Goal: Entertainment & Leisure: Consume media (video, audio)

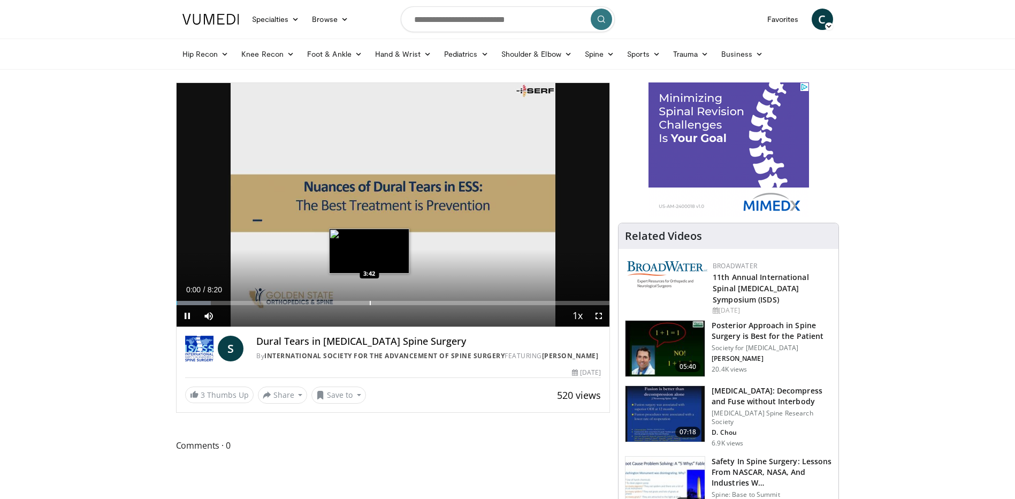
click at [369, 300] on div "Loaded : 7.94% 0:00 3:42" at bounding box center [393, 300] width 433 height 10
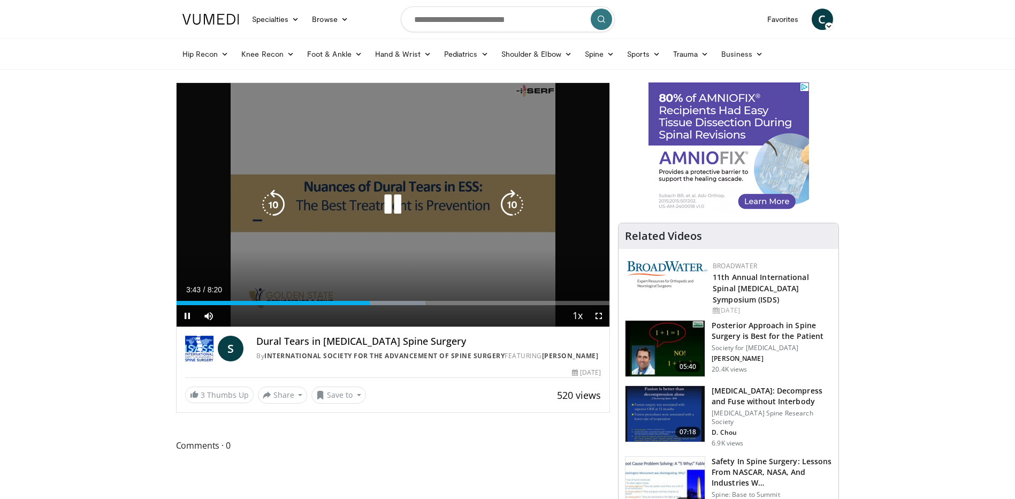
click at [398, 277] on div "10 seconds Tap to unmute" at bounding box center [393, 204] width 433 height 243
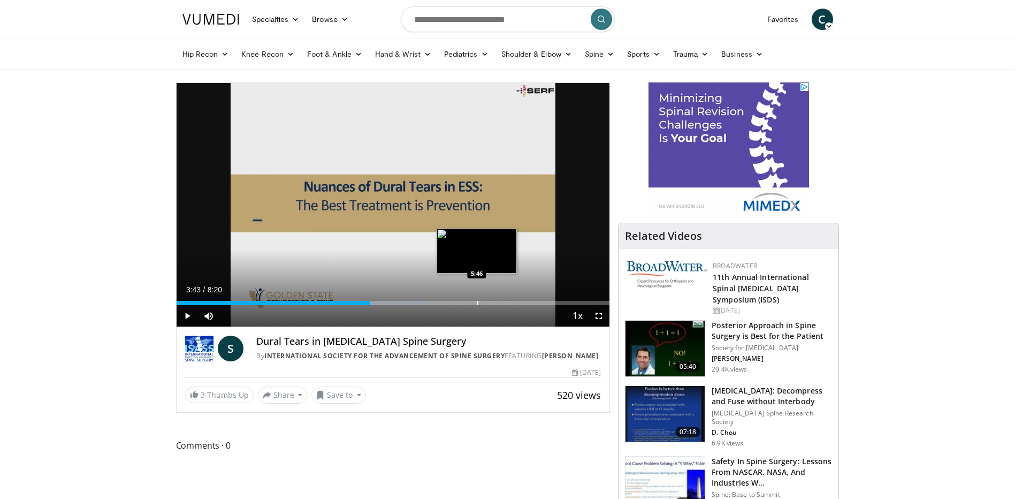
click at [477, 303] on div "Progress Bar" at bounding box center [477, 303] width 1 height 4
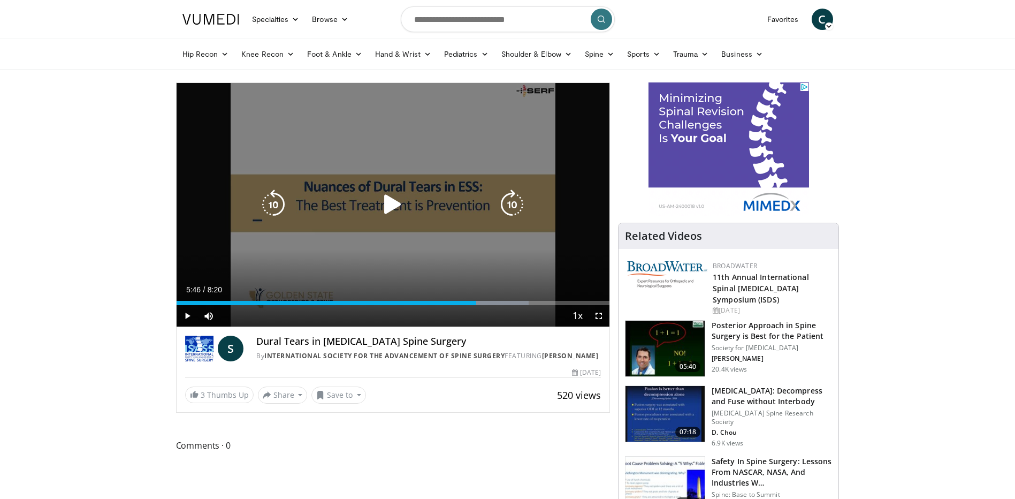
click at [404, 227] on div "10 seconds Tap to unmute" at bounding box center [393, 204] width 433 height 243
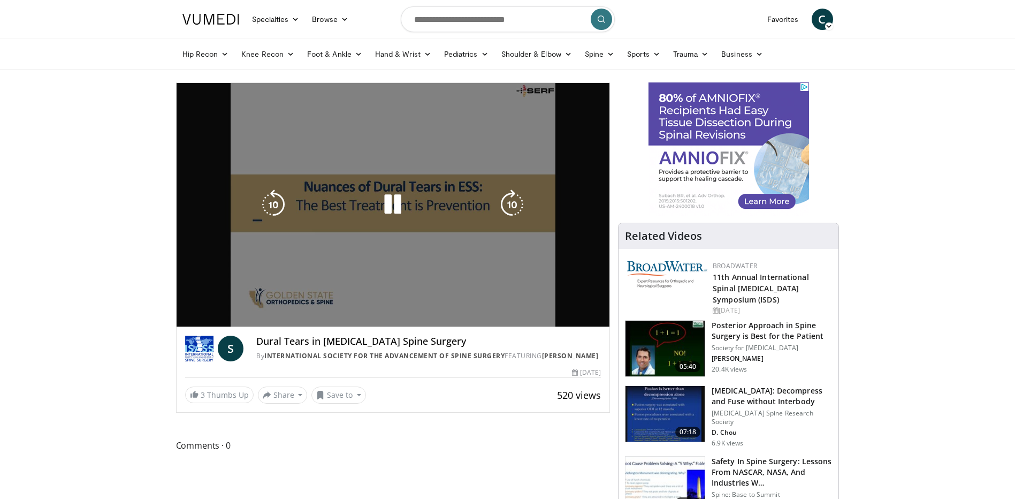
click at [460, 198] on div "Video Player" at bounding box center [393, 204] width 260 height 21
